Goal: Task Accomplishment & Management: Complete application form

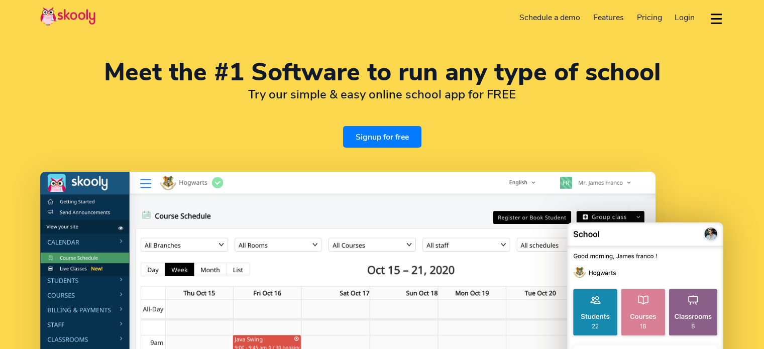
select select "en"
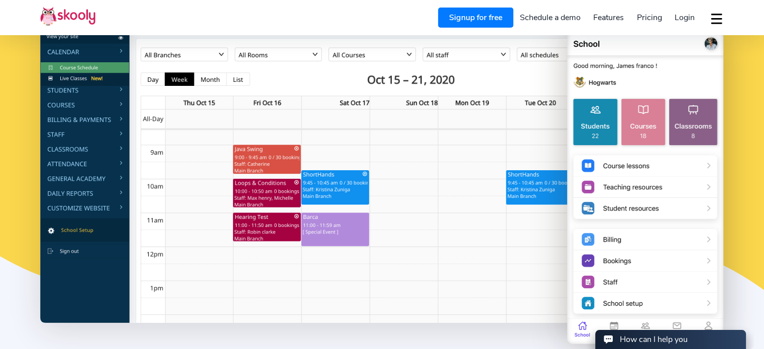
scroll to position [180, 0]
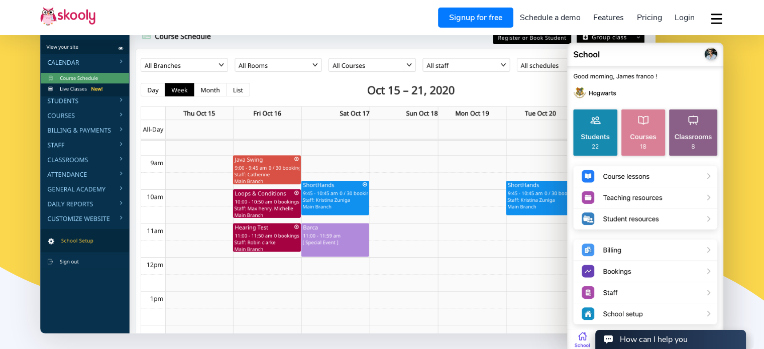
select select "92"
select select "Pakistan"
select select "[GEOGRAPHIC_DATA]/[GEOGRAPHIC_DATA]"
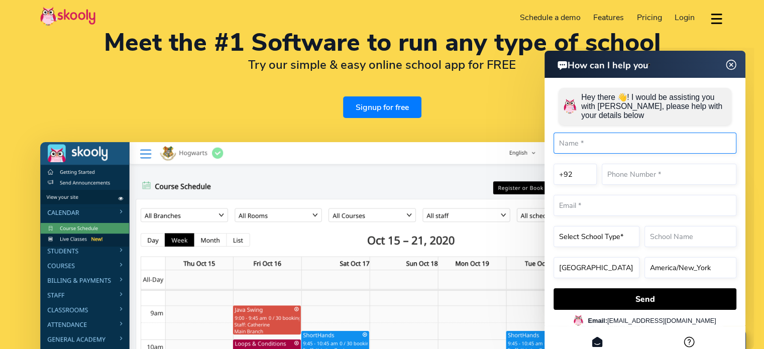
scroll to position [0, 0]
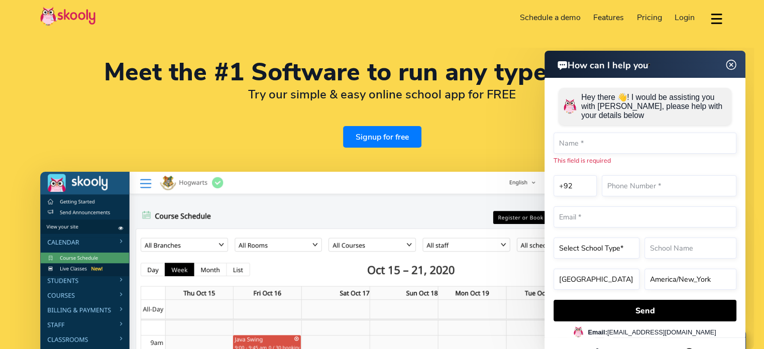
click at [392, 141] on link "Signup for free" at bounding box center [382, 137] width 78 height 22
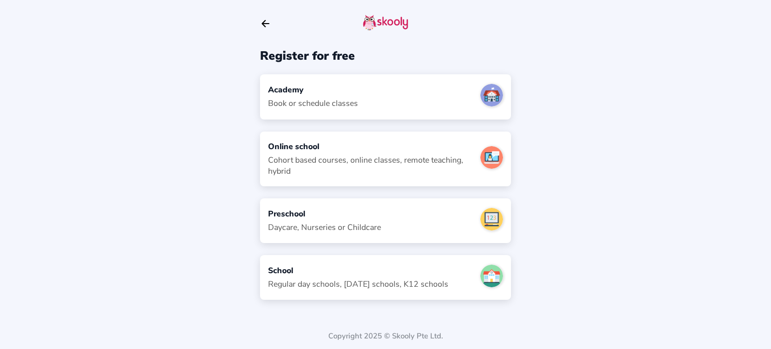
click at [294, 103] on div "Book or schedule classes" at bounding box center [313, 103] width 90 height 11
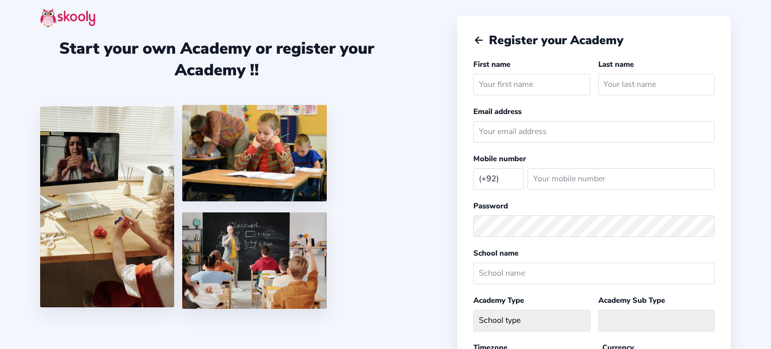
select select "PK"
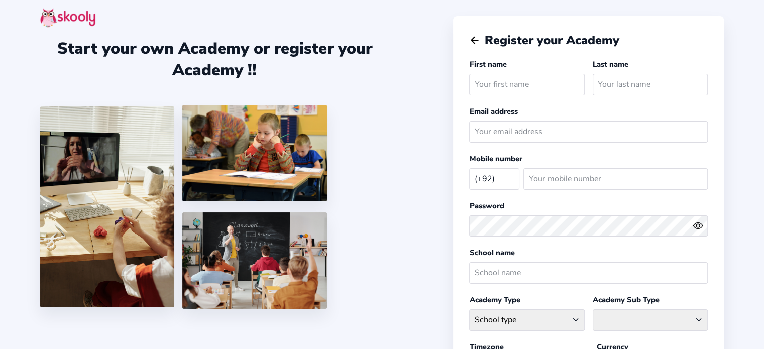
click at [486, 88] on input "text" at bounding box center [526, 85] width 115 height 22
type input "J"
type input "Qaiser"
type input "[PERSON_NAME]"
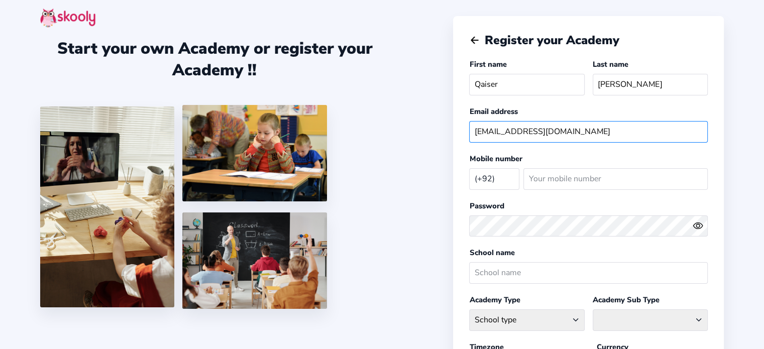
type input "[EMAIL_ADDRESS][DOMAIN_NAME]"
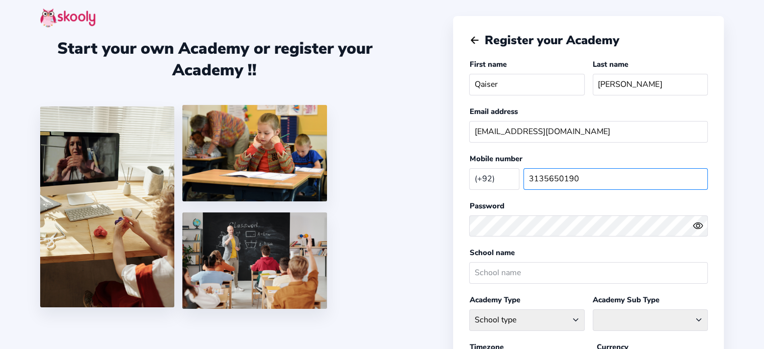
type input "3135650190"
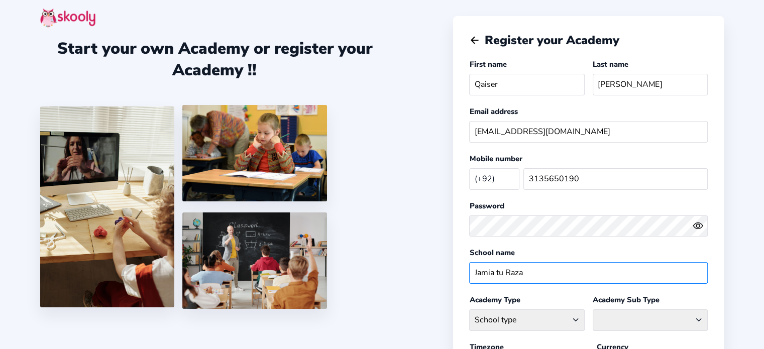
type input "Jamia tu Raza"
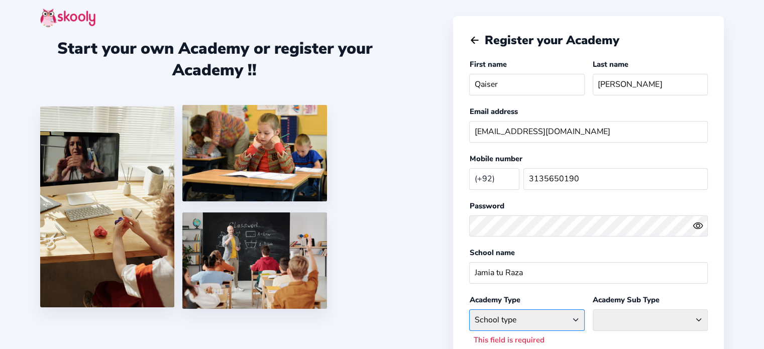
click at [578, 319] on select "School type Academic Afterschool Arts Dance Homeschool Language Martial Arts Mu…" at bounding box center [526, 320] width 115 height 22
select select "GA"
click at [469, 309] on select "School type Academic Afterschool Arts Dance Homeschool Language Martial Arts Mu…" at bounding box center [526, 320] width 115 height 22
click at [687, 317] on select "Coaching Classes Enrichment Centre General Academy Kumaon Centre Math Centre Ro…" at bounding box center [649, 320] width 115 height 22
select select "G"
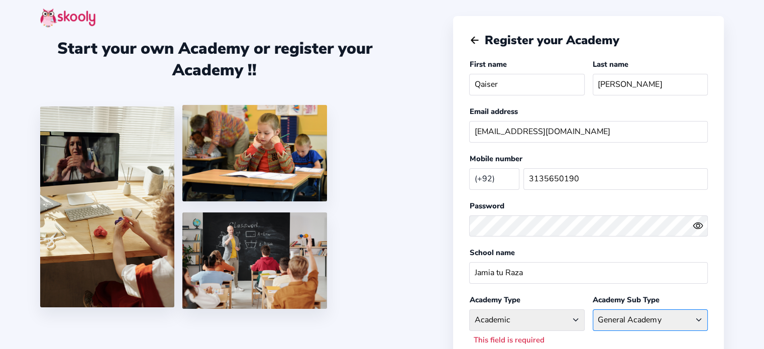
click at [592, 309] on select "Coaching Classes Enrichment Centre General Academy Kumaon Centre Math Centre Ro…" at bounding box center [649, 320] width 115 height 22
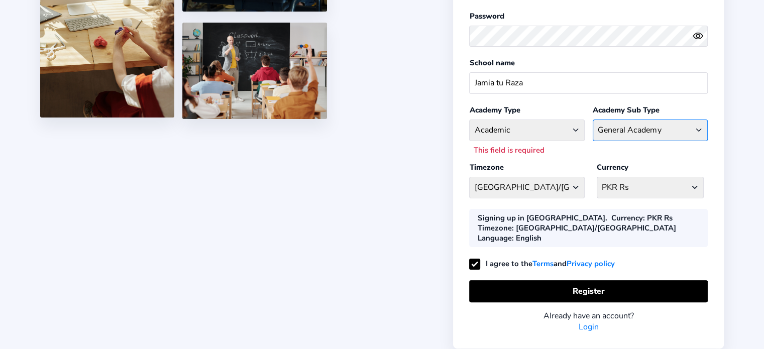
scroll to position [193, 0]
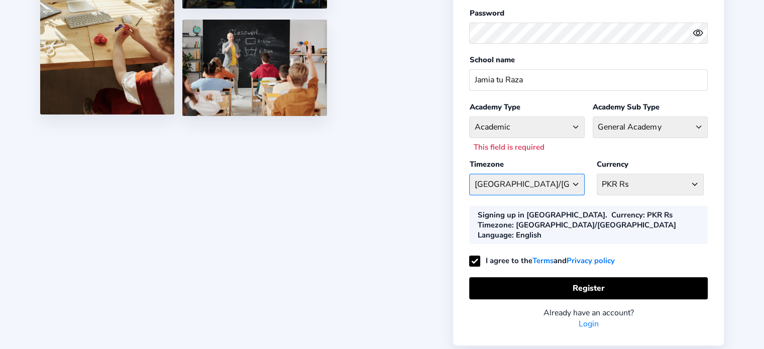
click at [564, 186] on select "Asia/Kabul Afghanistan - Asia/Kabul Albania - Europe/Tirane Algeria - Africa/Al…" at bounding box center [526, 185] width 115 height 22
click at [645, 182] on select "PKR Rs Afghanistan AFN - ؋. Albania ALL - L Algeria DZD - دج AmericanSamoa USD …" at bounding box center [649, 185] width 107 height 22
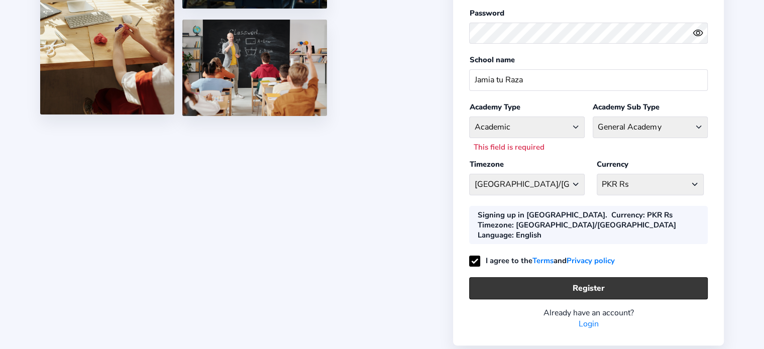
click at [563, 277] on button "Register" at bounding box center [588, 288] width 238 height 22
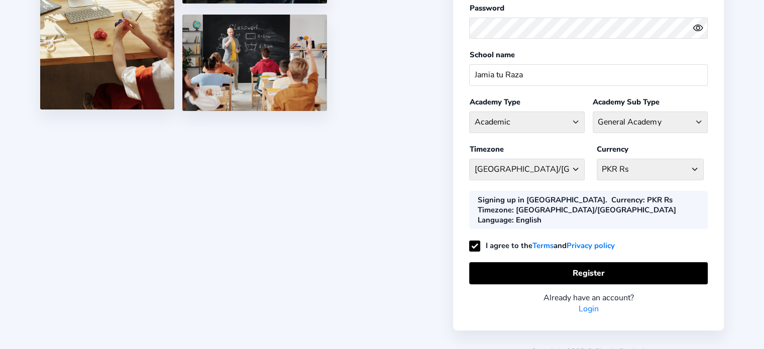
scroll to position [200, 0]
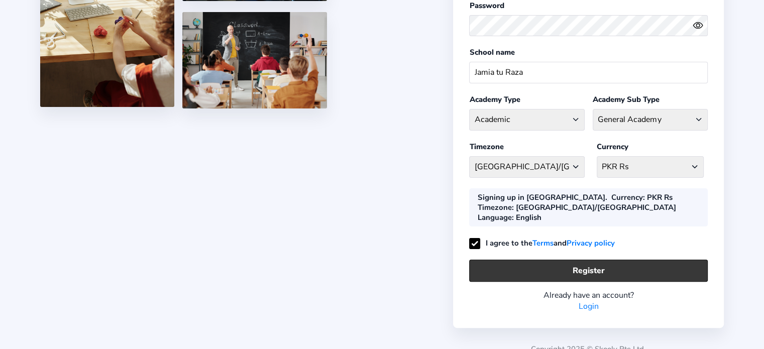
click at [593, 260] on button "Register" at bounding box center [588, 271] width 238 height 22
